Goal: Task Accomplishment & Management: Use online tool/utility

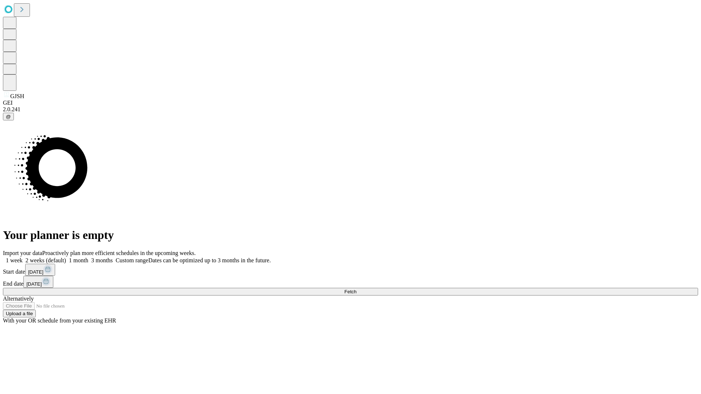
click at [356, 289] on span "Fetch" at bounding box center [350, 291] width 12 height 5
